Goal: Information Seeking & Learning: Learn about a topic

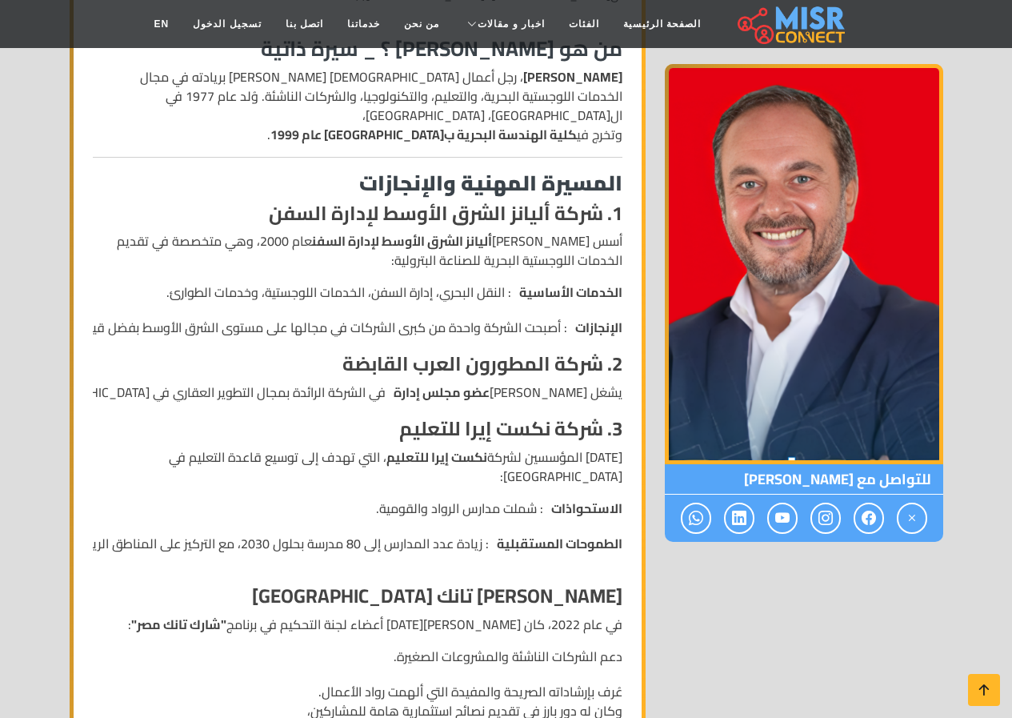
scroll to position [480, 0]
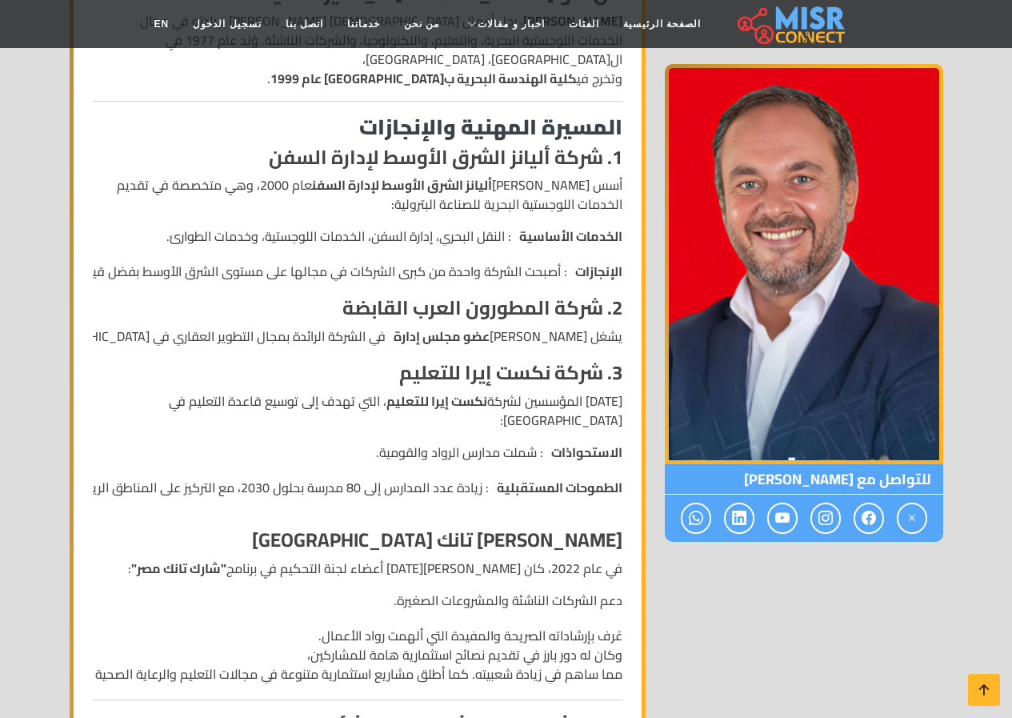
drag, startPoint x: 102, startPoint y: 416, endPoint x: 85, endPoint y: 433, distance: 23.8
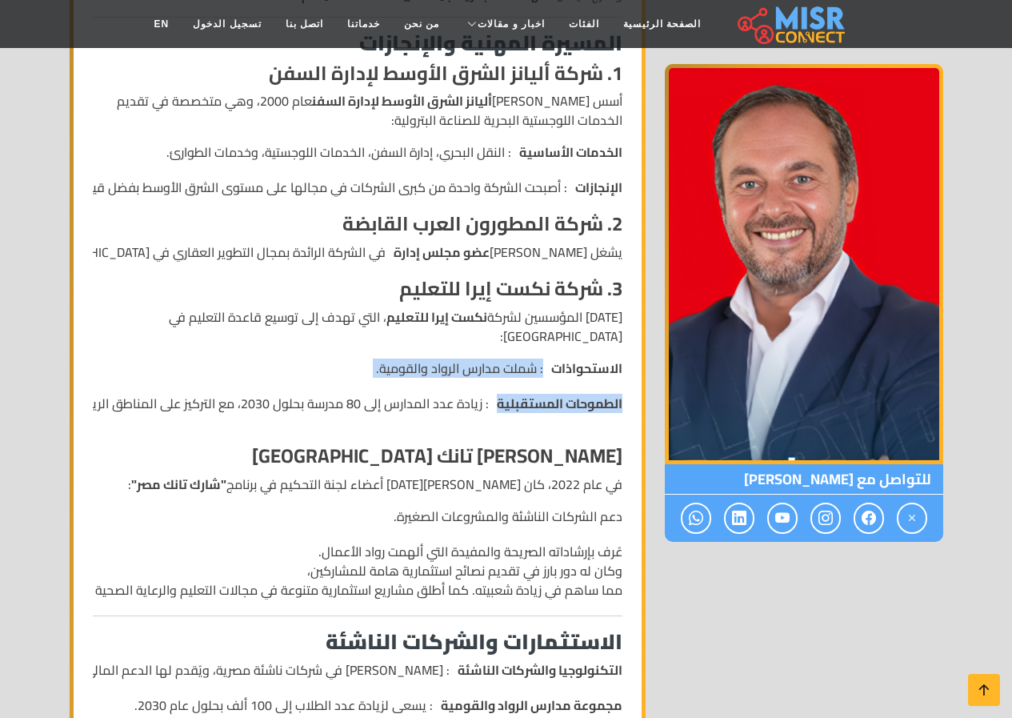
scroll to position [640, 0]
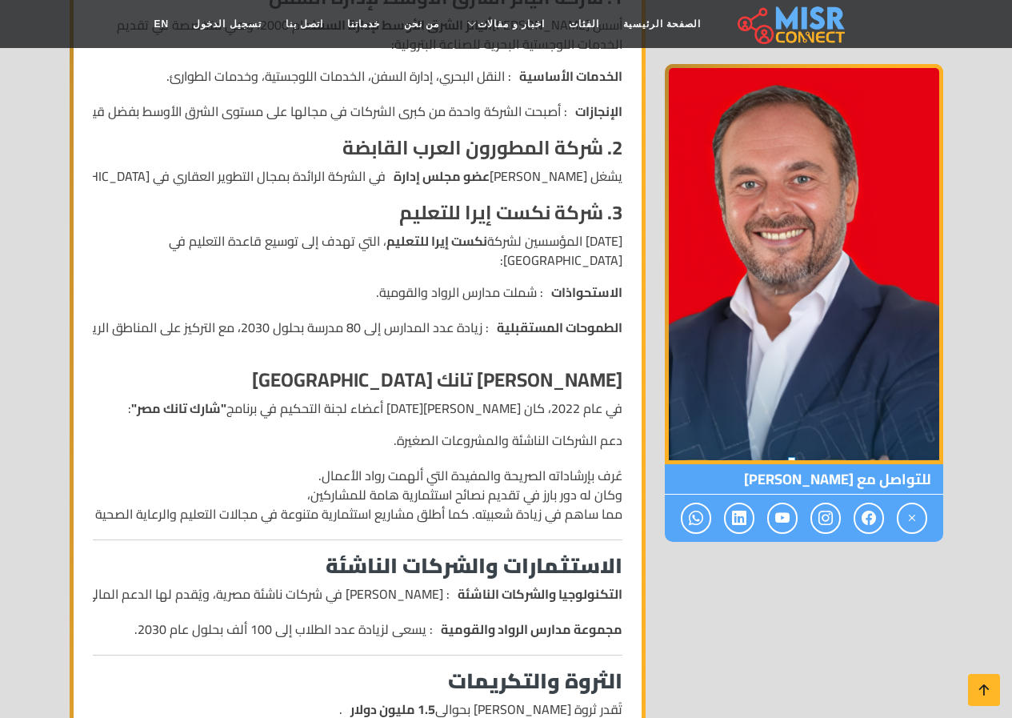
click at [251, 466] on li "عُرف بإرشاداته الصريحة والمفيدة التي ألهمت رواد الأعمال. وكان له دور بارز في تق…" at bounding box center [358, 495] width 530 height 58
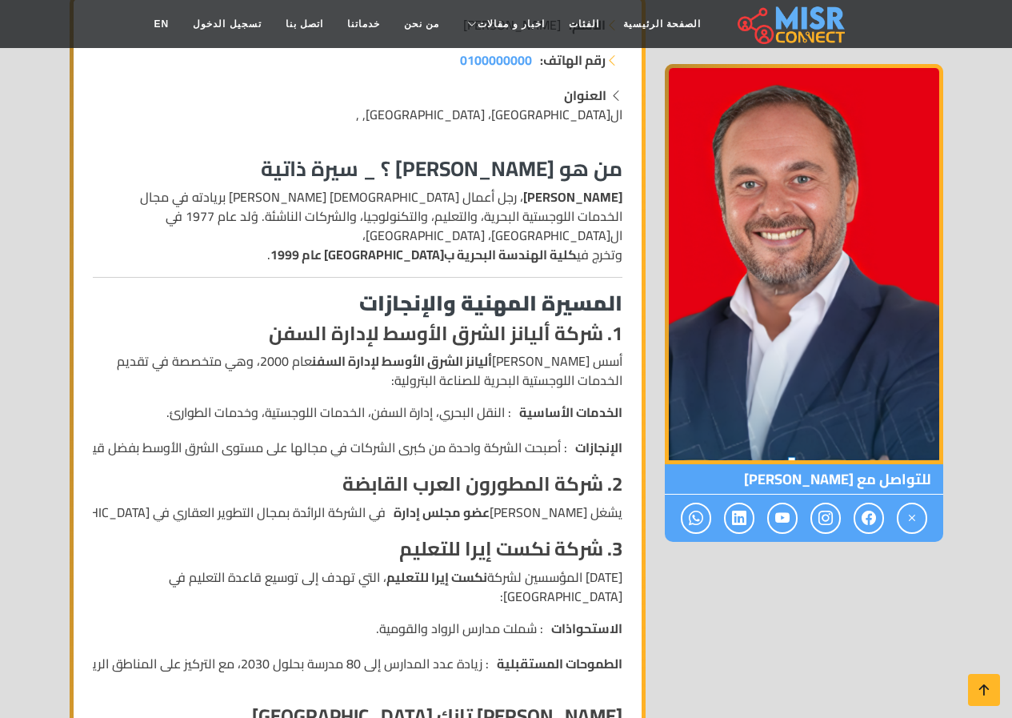
scroll to position [400, 0]
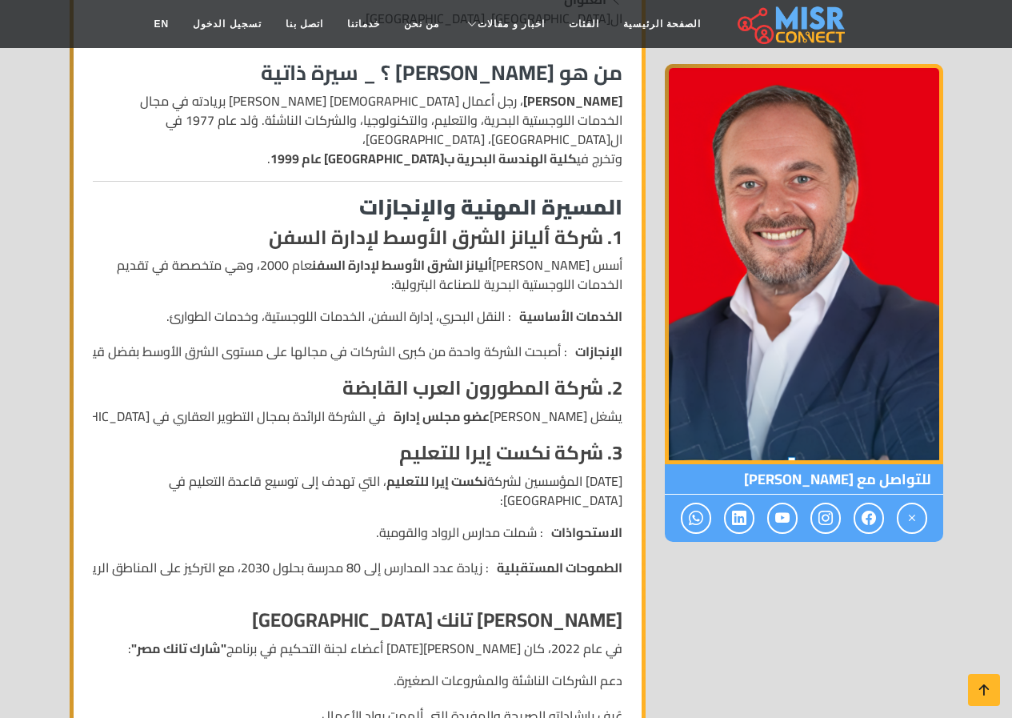
click at [96, 547] on ul "الاستحواذات : شملت مدارس الرواد والقومية. الطموحات المستقبلية : زيادة عدد المدا…" at bounding box center [282, 558] width 682 height 70
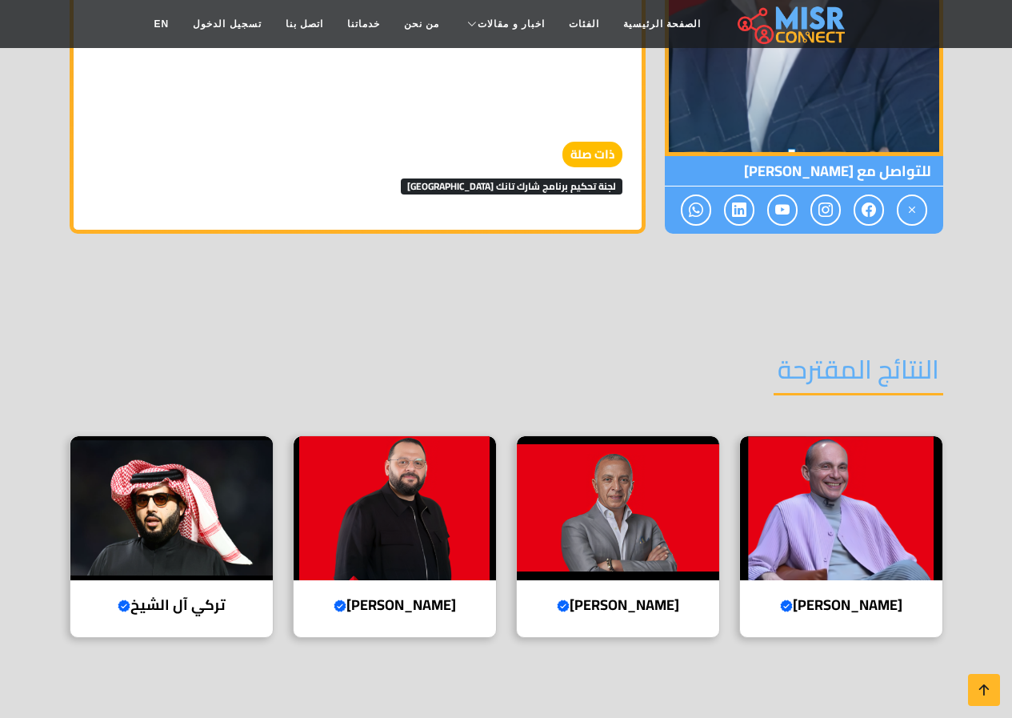
scroll to position [2241, 0]
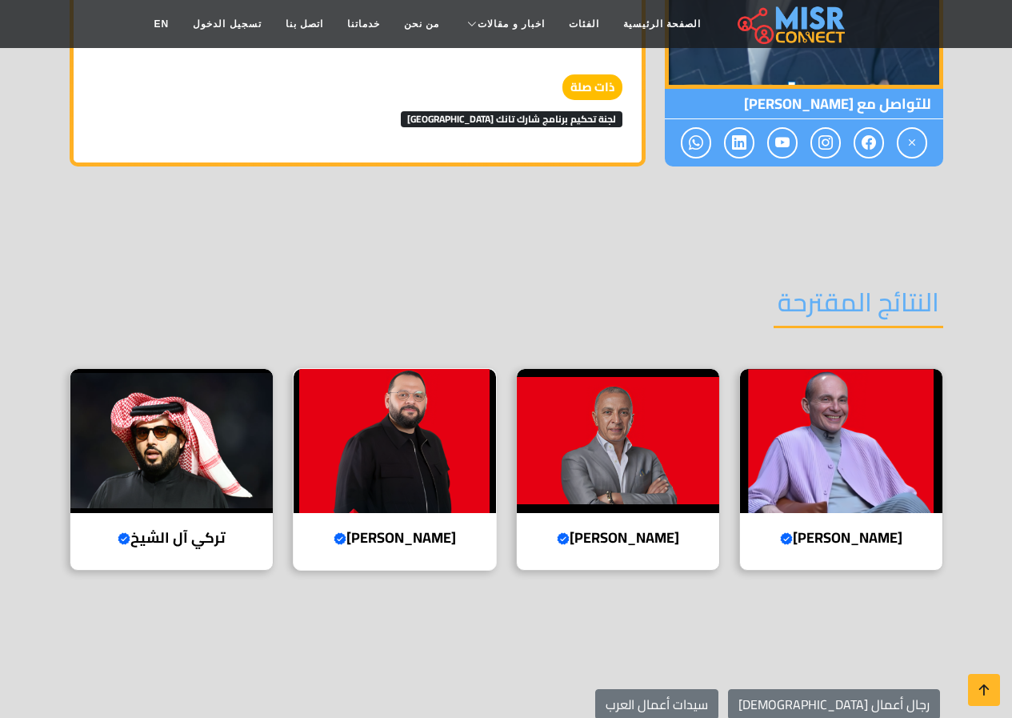
click at [415, 405] on img at bounding box center [395, 441] width 202 height 144
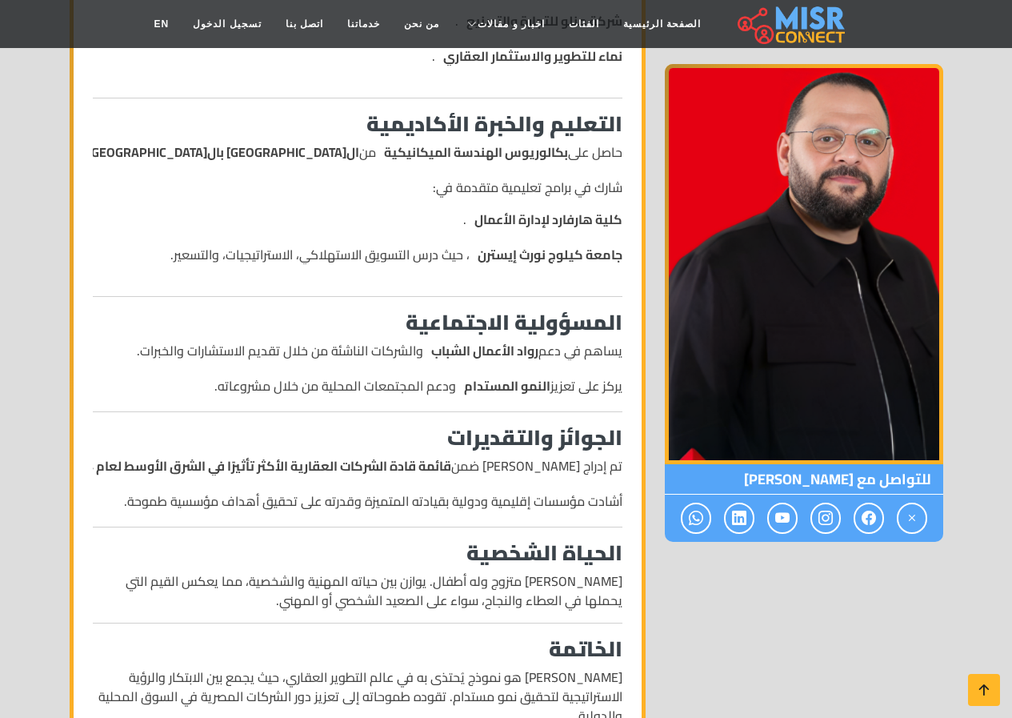
scroll to position [1361, 0]
